Goal: Task Accomplishment & Management: Manage account settings

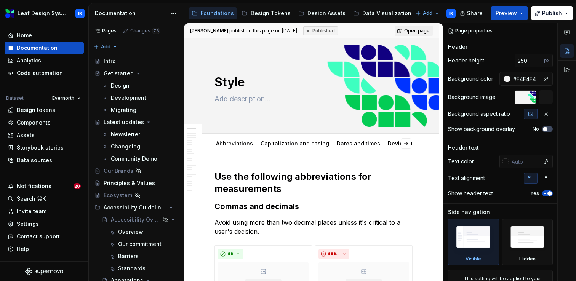
click at [39, 216] on div "Invite team" at bounding box center [44, 211] width 79 height 12
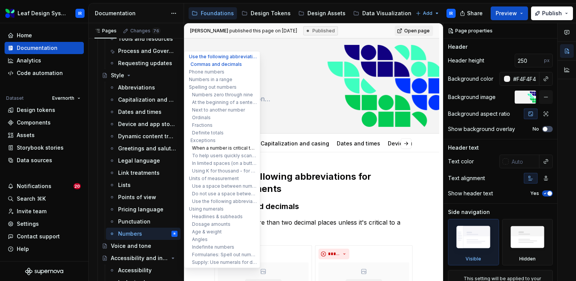
type textarea "*"
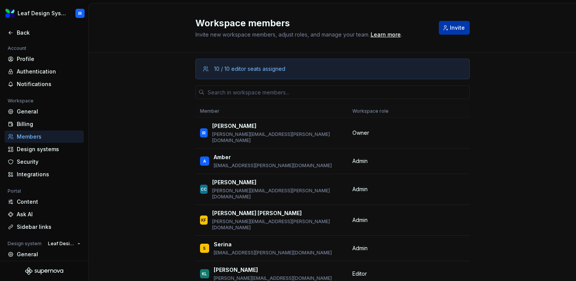
click at [441, 31] on button "Invite" at bounding box center [454, 28] width 31 height 14
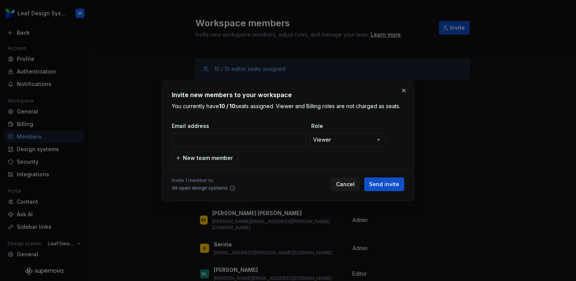
type input "[PERSON_NAME][EMAIL_ADDRESS][DOMAIN_NAME]"
click at [389, 184] on span "Send invite" at bounding box center [384, 185] width 30 height 8
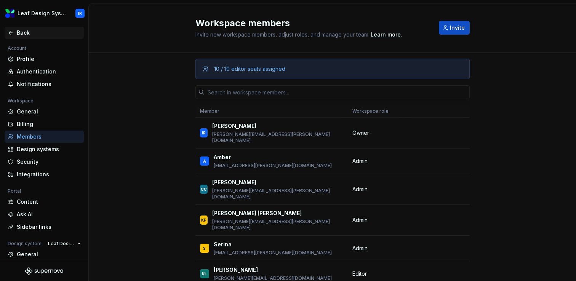
click at [27, 34] on div "Back" at bounding box center [49, 33] width 64 height 8
